Goal: Transaction & Acquisition: Purchase product/service

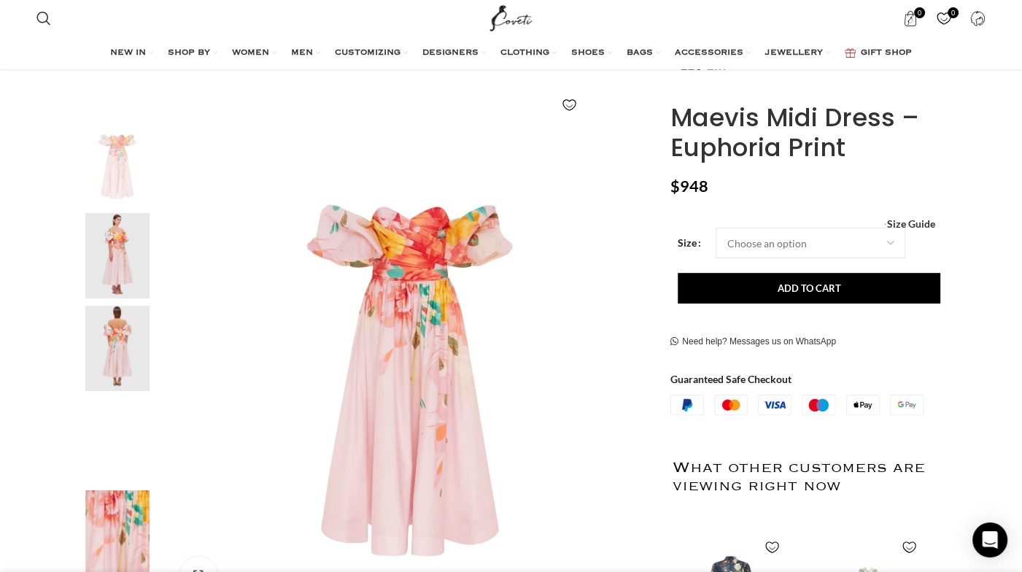
scroll to position [25, 0]
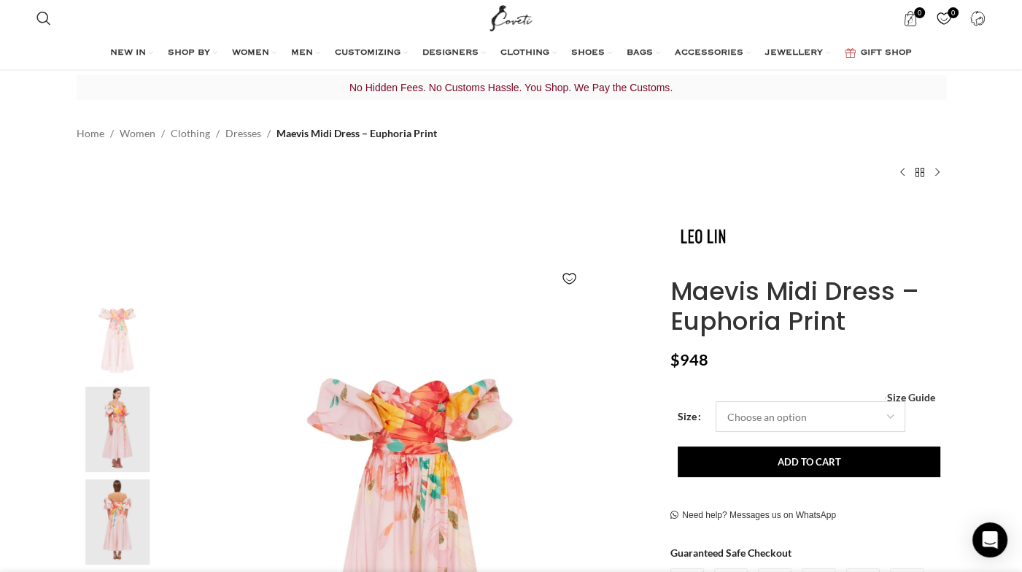
click at [767, 417] on select "Choose an option 4 UK 6 UK 8 [GEOGRAPHIC_DATA] 10 [GEOGRAPHIC_DATA] 12 [GEOGRAP…" at bounding box center [811, 416] width 190 height 31
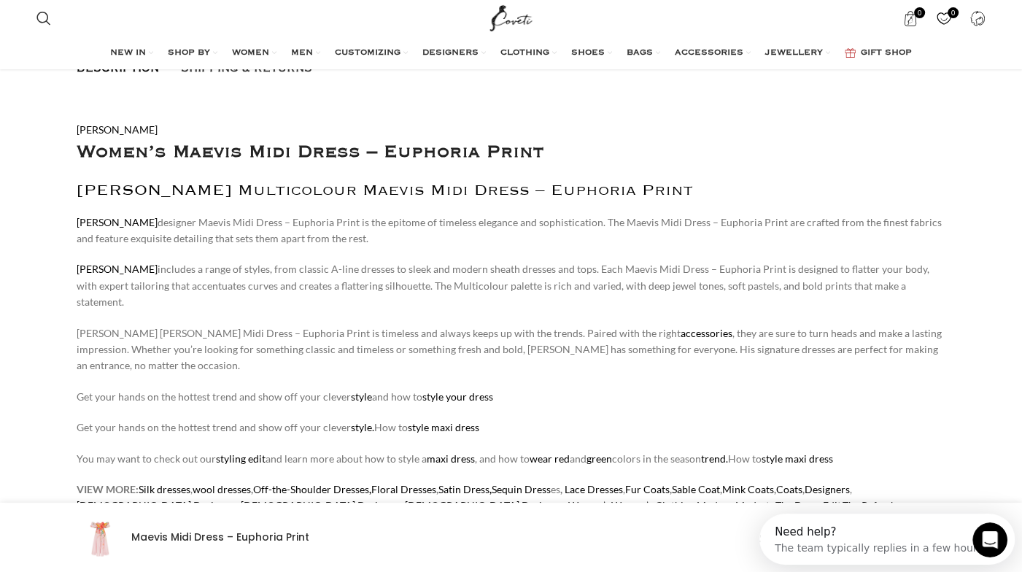
scroll to position [0, 0]
drag, startPoint x: 156, startPoint y: 231, endPoint x: 399, endPoint y: 233, distance: 243.0
click at [399, 233] on p "[PERSON_NAME] designer Maevis Midi Dress – Euphoria Print is the epitome of tim…" at bounding box center [512, 230] width 870 height 33
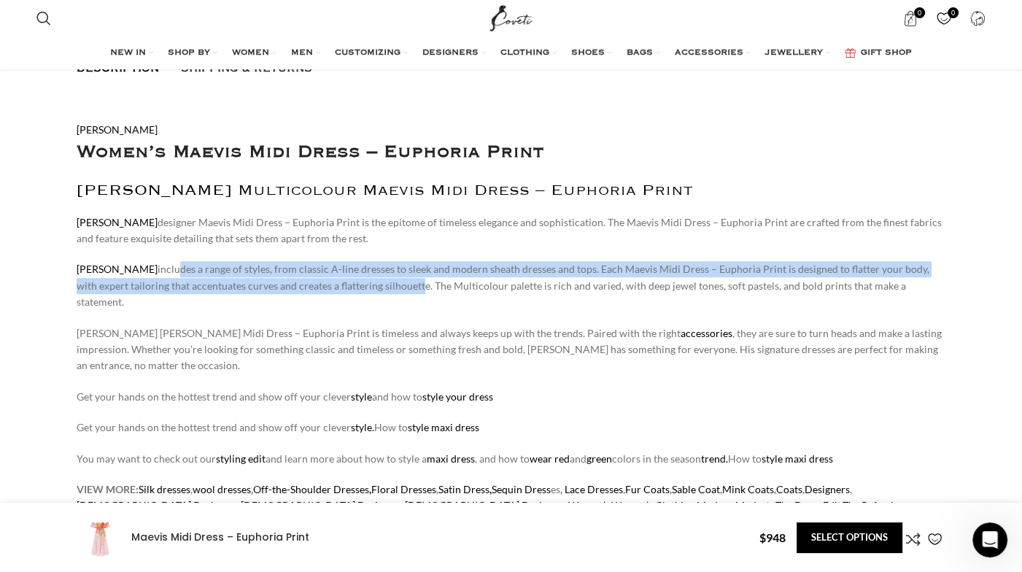
drag, startPoint x: 126, startPoint y: 265, endPoint x: 371, endPoint y: 284, distance: 245.1
click at [371, 284] on p "[PERSON_NAME] includes a range of styles, from classic A-line dresses to sleek …" at bounding box center [512, 285] width 870 height 49
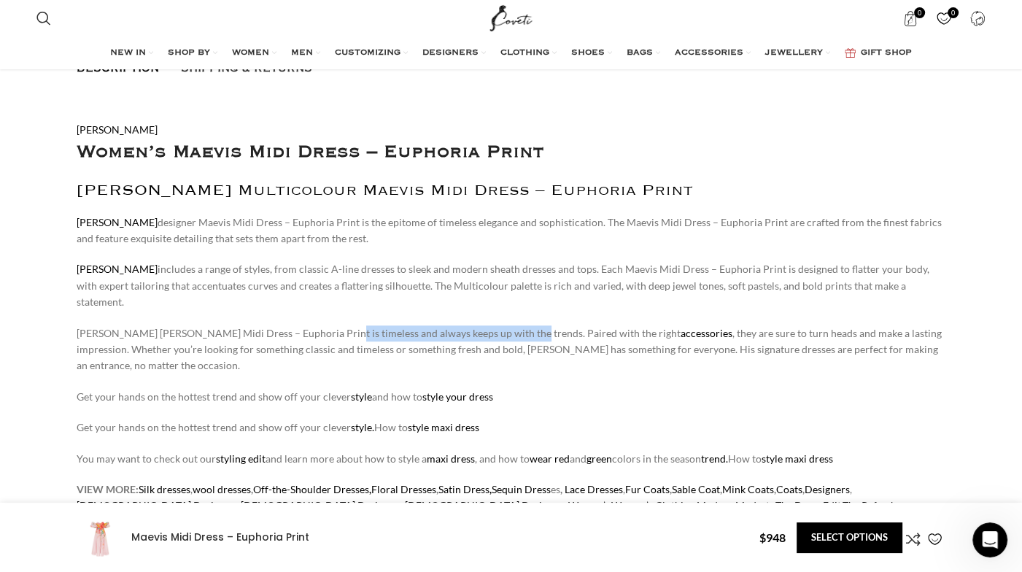
scroll to position [0, 306]
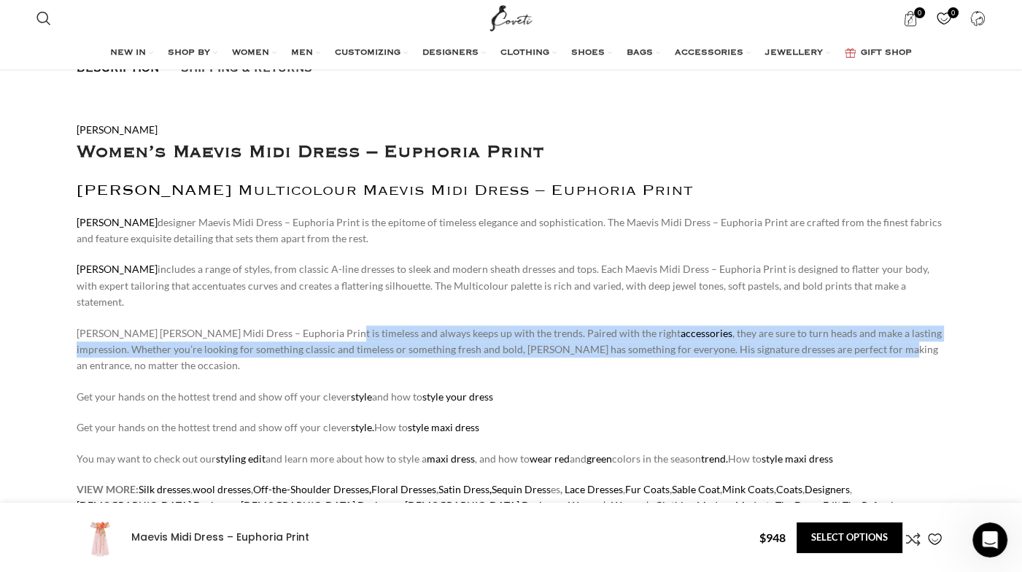
drag, startPoint x: 311, startPoint y: 312, endPoint x: 783, endPoint y: 330, distance: 472.4
click at [783, 330] on p "[PERSON_NAME] [PERSON_NAME] Midi Dress – Euphoria Print is timeless and always …" at bounding box center [512, 349] width 870 height 49
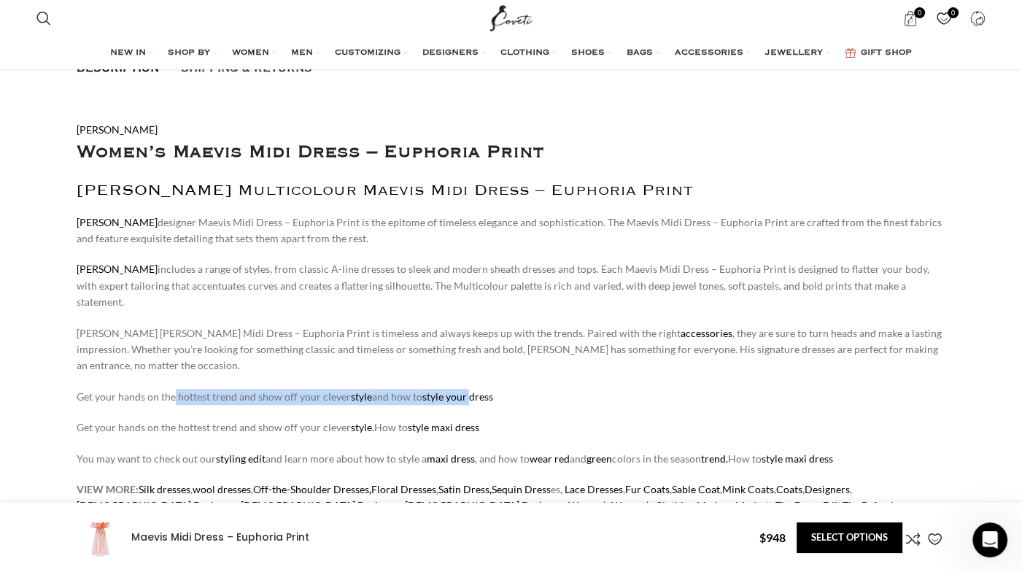
drag, startPoint x: 174, startPoint y: 364, endPoint x: 468, endPoint y: 361, distance: 294.8
click at [468, 389] on p "Get your hands on the hottest trend and show off your clever style and how to s…" at bounding box center [512, 397] width 870 height 16
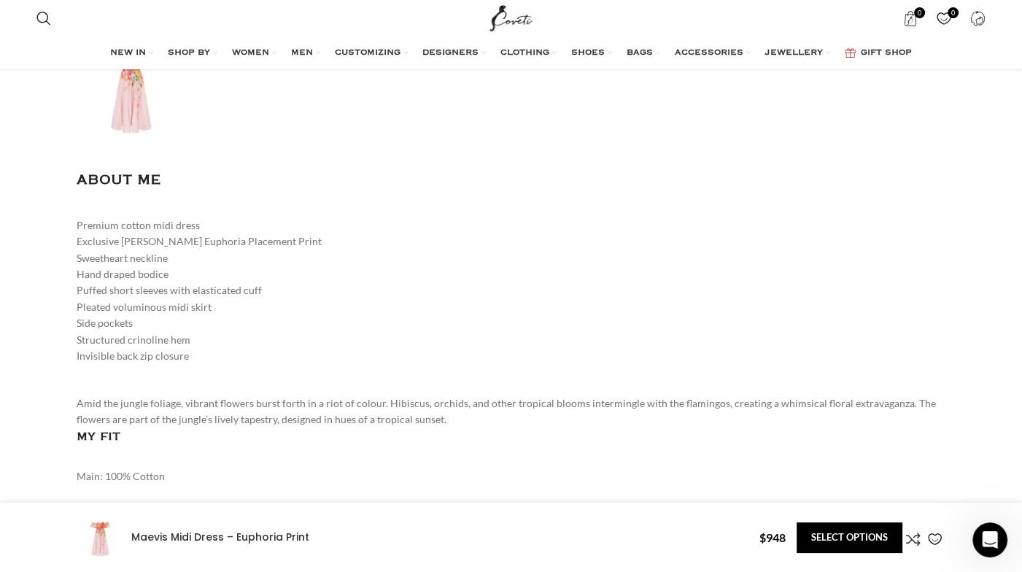
scroll to position [0, 460]
drag, startPoint x: 90, startPoint y: 193, endPoint x: 198, endPoint y: 201, distance: 108.3
click at [213, 217] on div "Premium cotton midi dress Exclusive [PERSON_NAME] Euphoria Placement Print Swee…" at bounding box center [512, 290] width 870 height 147
drag, startPoint x: 123, startPoint y: 208, endPoint x: 277, endPoint y: 206, distance: 154.0
click at [277, 217] on div "Premium cotton midi dress Exclusive [PERSON_NAME] Euphoria Placement Print Swee…" at bounding box center [512, 290] width 870 height 147
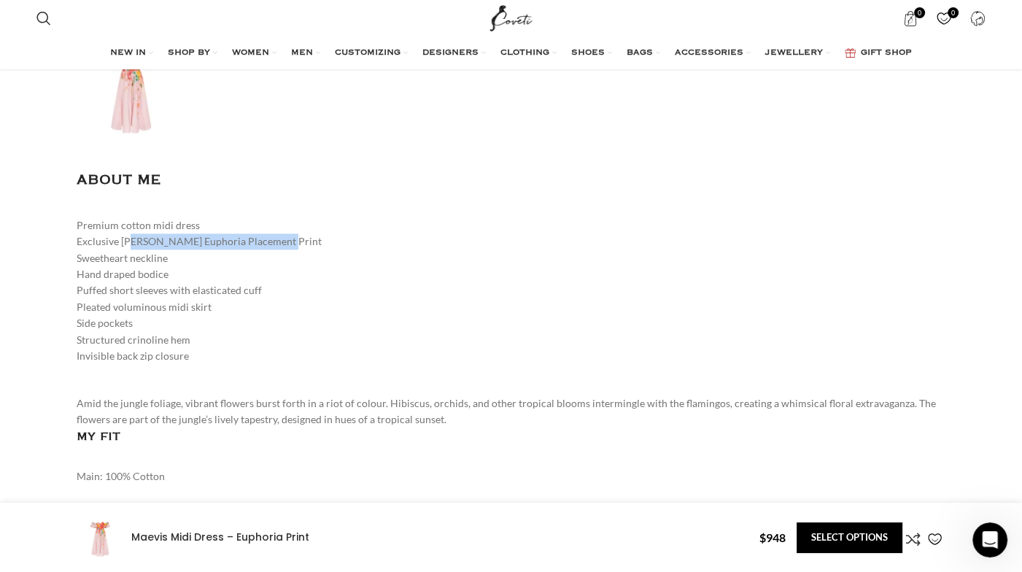
drag, startPoint x: 97, startPoint y: 226, endPoint x: 158, endPoint y: 239, distance: 61.8
click at [171, 227] on div "Premium cotton midi dress Exclusive [PERSON_NAME] Euphoria Placement Print Swee…" at bounding box center [512, 290] width 870 height 147
drag, startPoint x: 96, startPoint y: 241, endPoint x: 189, endPoint y: 244, distance: 92.7
click at [189, 244] on div "Premium cotton midi dress Exclusive [PERSON_NAME] Euphoria Placement Print Swee…" at bounding box center [512, 290] width 870 height 147
drag, startPoint x: 90, startPoint y: 259, endPoint x: 287, endPoint y: 259, distance: 196.3
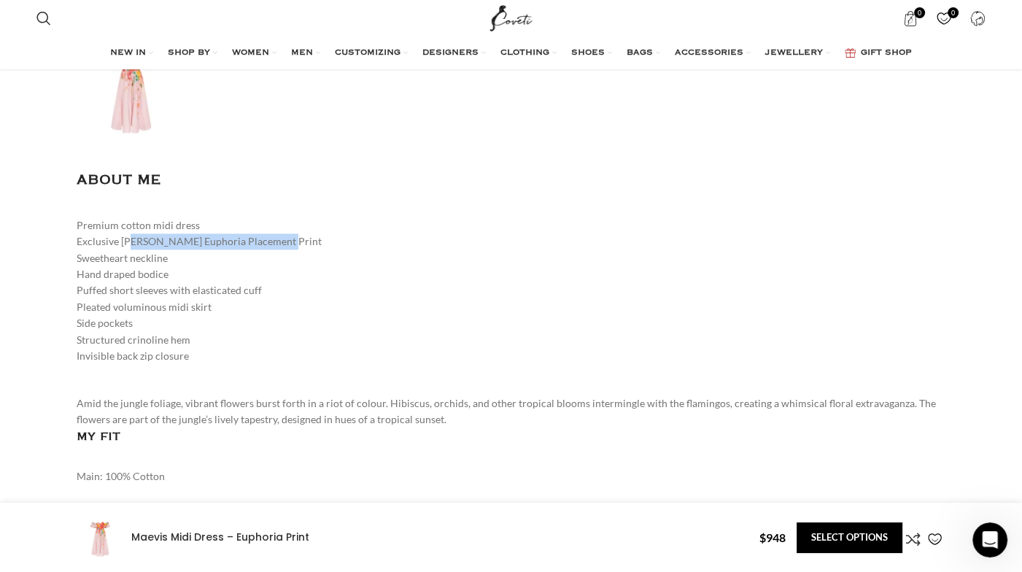
click at [287, 259] on div "Premium cotton midi dress Exclusive [PERSON_NAME] Euphoria Placement Print Swee…" at bounding box center [512, 290] width 870 height 147
drag, startPoint x: 201, startPoint y: 278, endPoint x: 231, endPoint y: 288, distance: 30.9
click at [259, 281] on div "Premium cotton midi dress Exclusive [PERSON_NAME] Euphoria Placement Print Swee…" at bounding box center [512, 290] width 870 height 147
drag, startPoint x: 106, startPoint y: 306, endPoint x: 239, endPoint y: 307, distance: 132.8
click at [239, 306] on div "Premium cotton midi dress Exclusive [PERSON_NAME] Euphoria Placement Print Swee…" at bounding box center [512, 290] width 870 height 147
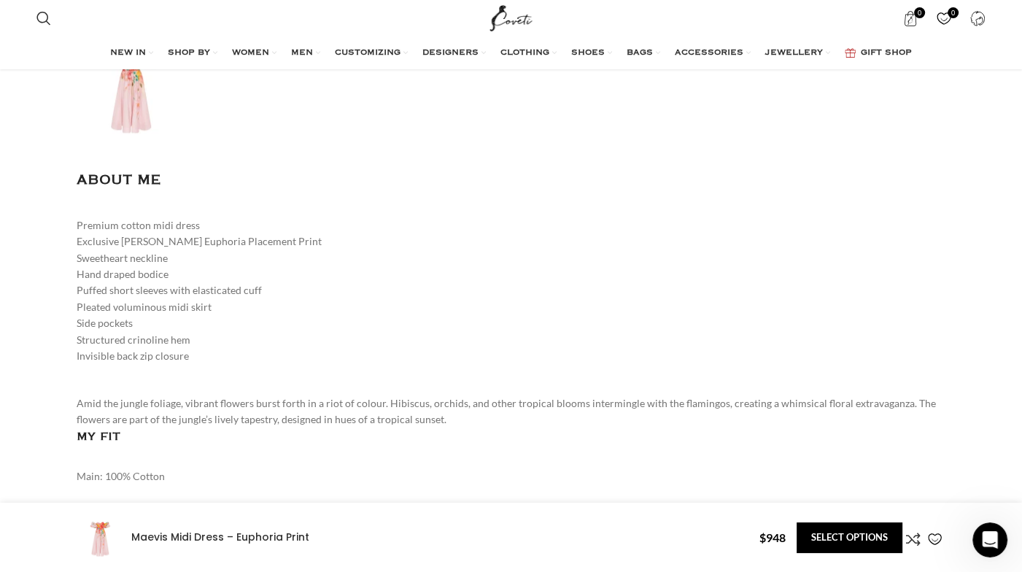
drag, startPoint x: 119, startPoint y: 323, endPoint x: 247, endPoint y: 324, distance: 128.4
click at [226, 323] on div "Premium cotton midi dress Exclusive [PERSON_NAME] Euphoria Placement Print Swee…" at bounding box center [512, 290] width 870 height 147
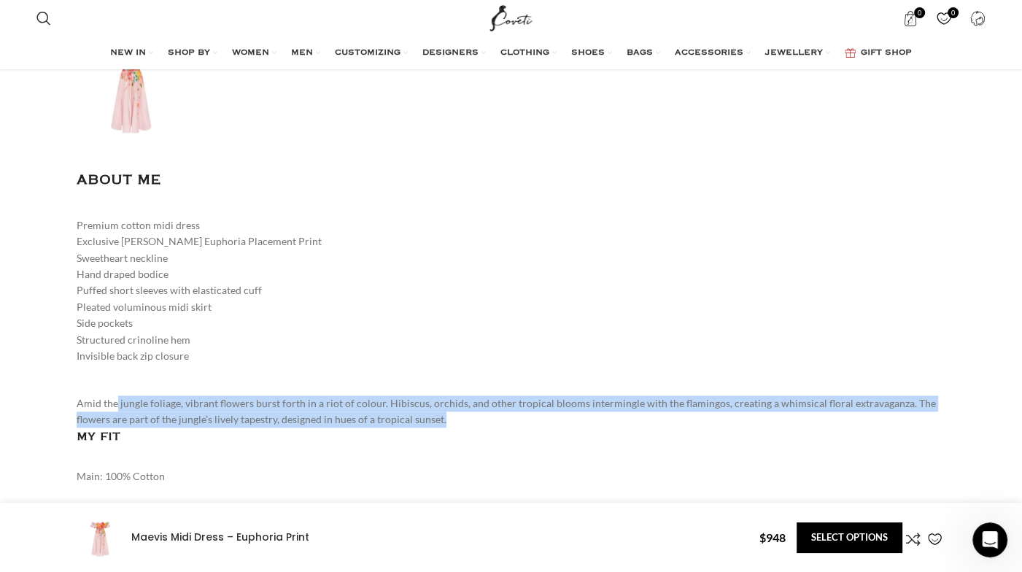
drag, startPoint x: 117, startPoint y: 364, endPoint x: 484, endPoint y: 386, distance: 368.4
click at [484, 395] on div "Amid the jungle foliage, vibrant flowers burst forth in a riot of colour. Hibis…" at bounding box center [512, 411] width 870 height 33
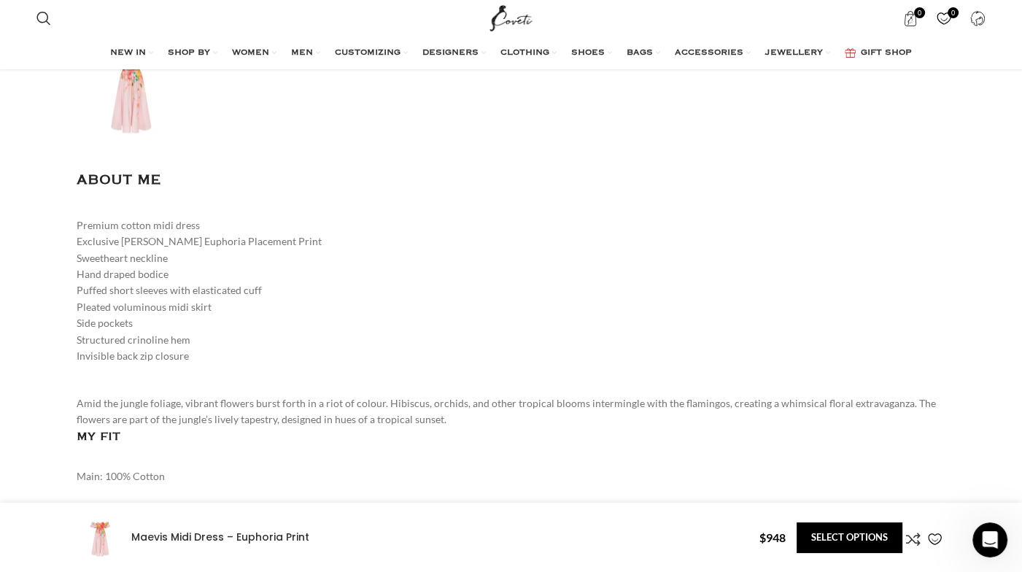
click at [496, 327] on div "Premium cotton midi dress Exclusive [PERSON_NAME] Euphoria Placement Print Swee…" at bounding box center [512, 290] width 870 height 147
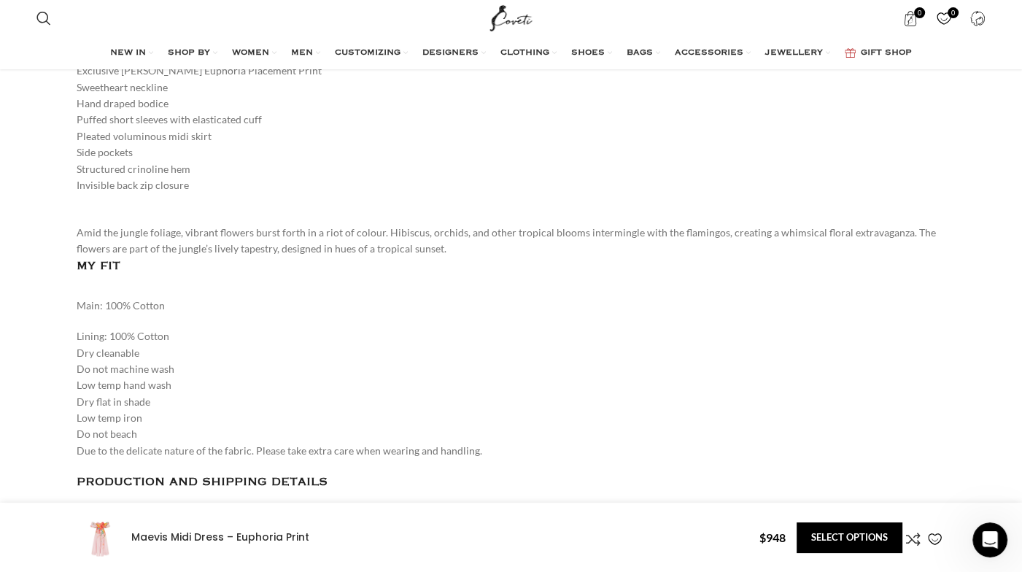
scroll to position [0, 614]
drag, startPoint x: 107, startPoint y: 302, endPoint x: 163, endPoint y: 303, distance: 56.2
click at [163, 328] on p "Lining: 100% Cotton Dry cleanable Do not machine wash Low temp hand wash Dry fl…" at bounding box center [512, 393] width 870 height 131
drag, startPoint x: 96, startPoint y: 323, endPoint x: 125, endPoint y: 338, distance: 33.3
click at [167, 328] on p "Lining: 100% Cotton Dry cleanable Do not machine wash Low temp hand wash Dry fl…" at bounding box center [512, 393] width 870 height 131
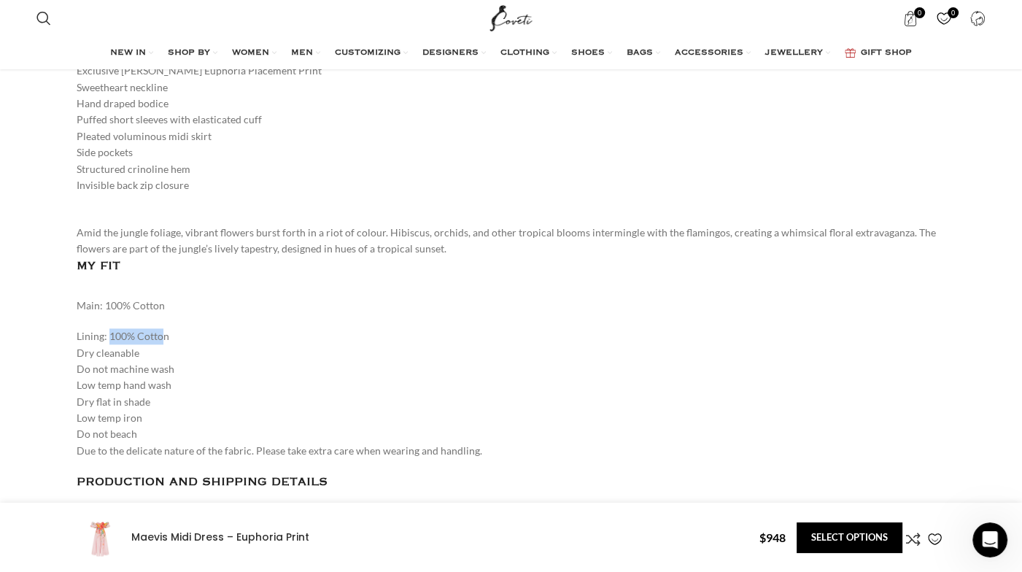
drag, startPoint x: 109, startPoint y: 338, endPoint x: 185, endPoint y: 335, distance: 75.9
click at [185, 335] on p "Lining: 100% Cotton Dry cleanable Do not machine wash Low temp hand wash Dry fl…" at bounding box center [512, 393] width 870 height 131
drag, startPoint x: 90, startPoint y: 355, endPoint x: 160, endPoint y: 353, distance: 69.3
click at [160, 353] on p "Lining: 100% Cotton Dry cleanable Do not machine wash Low temp hand wash Dry fl…" at bounding box center [512, 393] width 870 height 131
drag, startPoint x: 88, startPoint y: 368, endPoint x: 137, endPoint y: 368, distance: 49.6
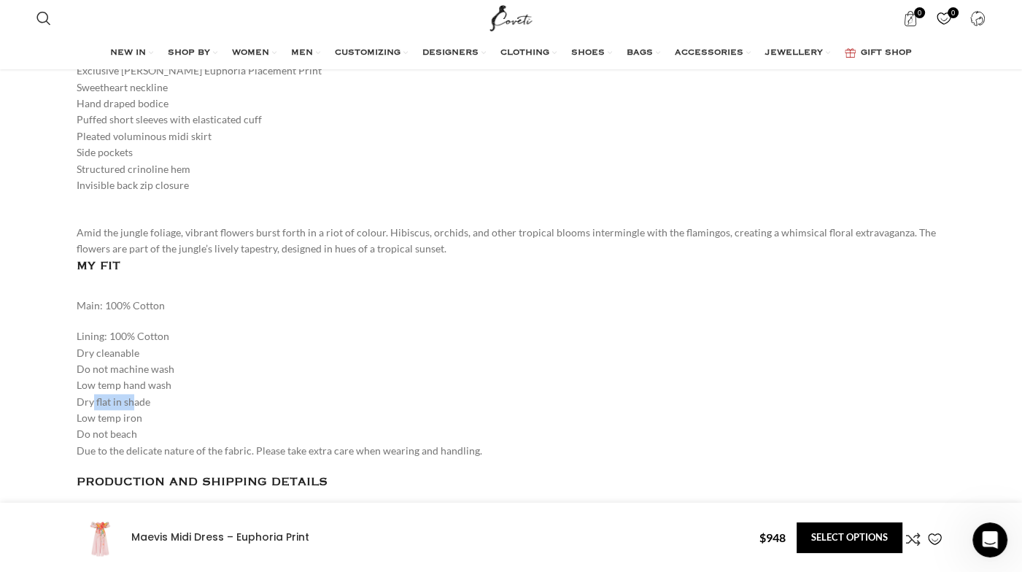
click at [137, 368] on p "Lining: 100% Cotton Dry cleanable Do not machine wash Low temp hand wash Dry fl…" at bounding box center [512, 393] width 870 height 131
drag, startPoint x: 100, startPoint y: 387, endPoint x: 143, endPoint y: 387, distance: 43.0
click at [143, 387] on p "Lining: 100% Cotton Dry cleanable Do not machine wash Low temp hand wash Dry fl…" at bounding box center [512, 393] width 870 height 131
drag, startPoint x: 146, startPoint y: 398, endPoint x: 155, endPoint y: 398, distance: 9.5
click at [155, 398] on p "Lining: 100% Cotton Dry cleanable Do not machine wash Low temp hand wash Dry fl…" at bounding box center [512, 393] width 870 height 131
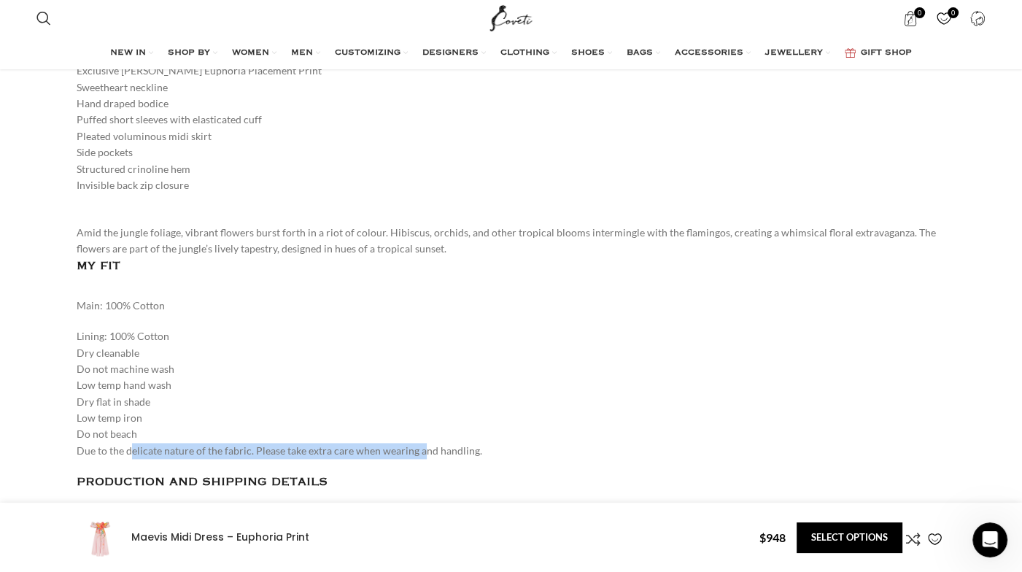
drag, startPoint x: 124, startPoint y: 419, endPoint x: 549, endPoint y: 384, distance: 426.1
click at [480, 411] on p "Lining: 100% Cotton Dry cleanable Do not machine wash Low temp hand wash Dry fl…" at bounding box center [512, 393] width 870 height 131
click at [548, 328] on p "Lining: 100% Cotton Dry cleanable Do not machine wash Low temp hand wash Dry fl…" at bounding box center [512, 393] width 870 height 131
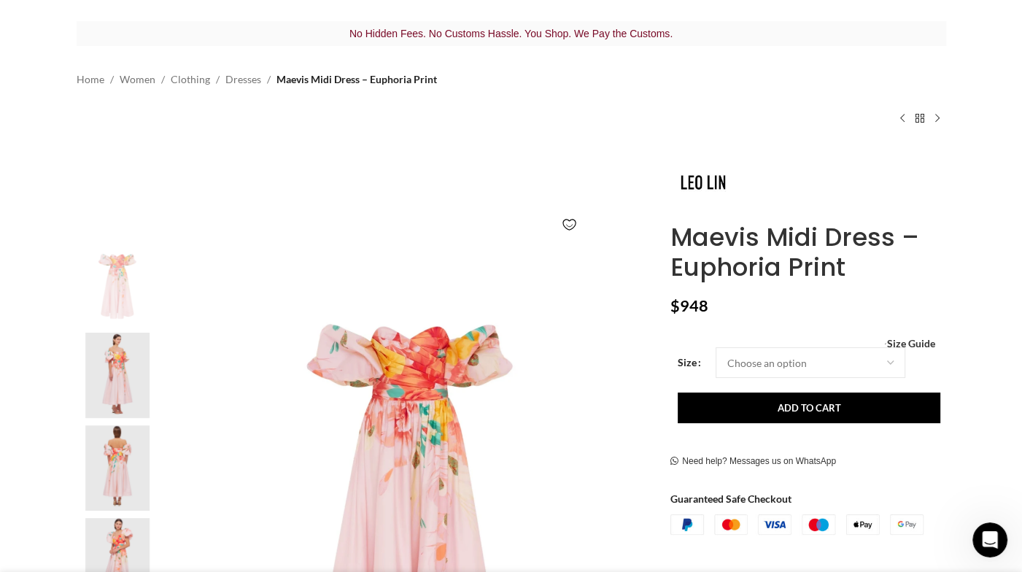
scroll to position [0, 0]
